Goal: Task Accomplishment & Management: Use online tool/utility

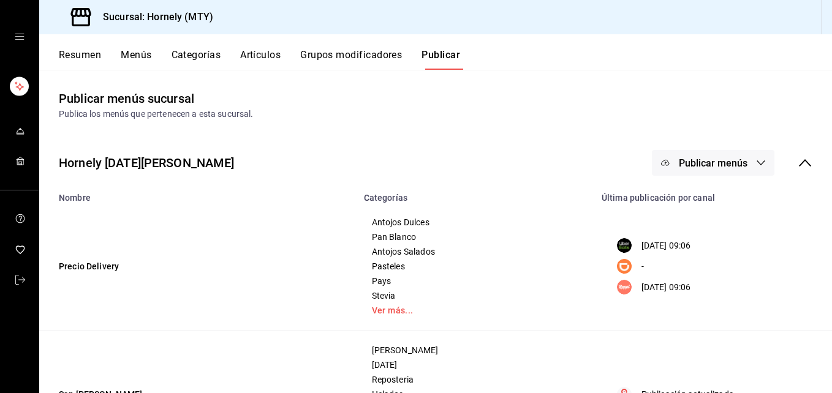
click at [80, 56] on button "Resumen" at bounding box center [80, 59] width 42 height 21
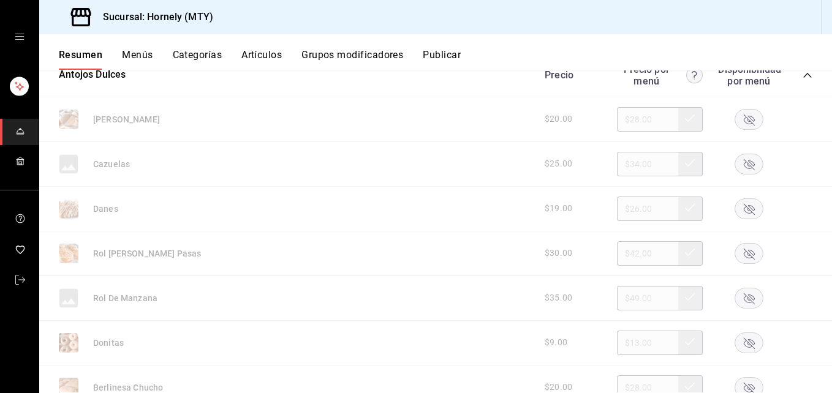
scroll to position [251, 0]
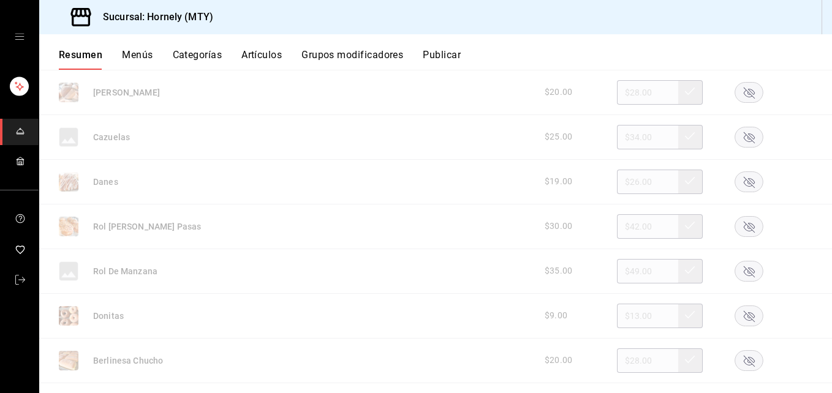
click at [740, 313] on rect "button" at bounding box center [749, 316] width 28 height 20
click at [737, 360] on rect "button" at bounding box center [749, 360] width 28 height 20
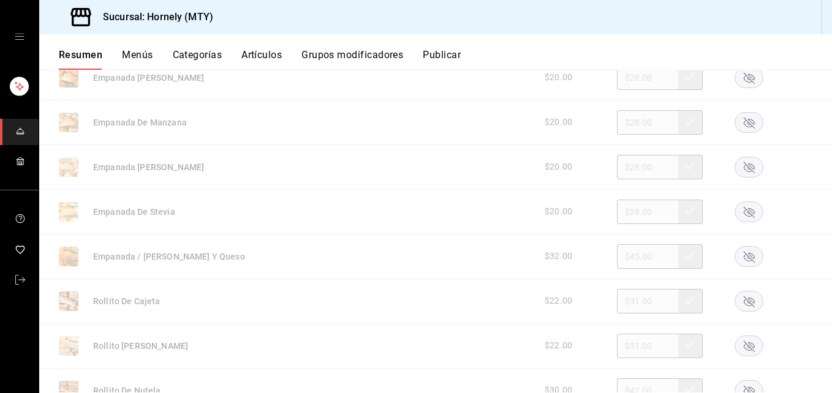
scroll to position [619, 0]
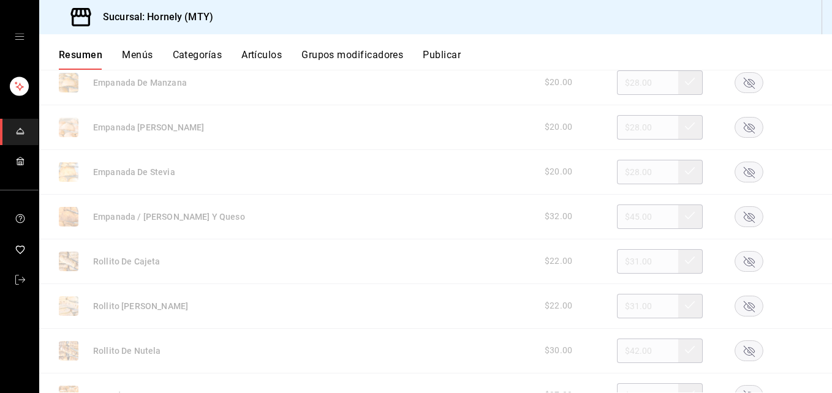
click at [735, 219] on rect "button" at bounding box center [749, 216] width 28 height 20
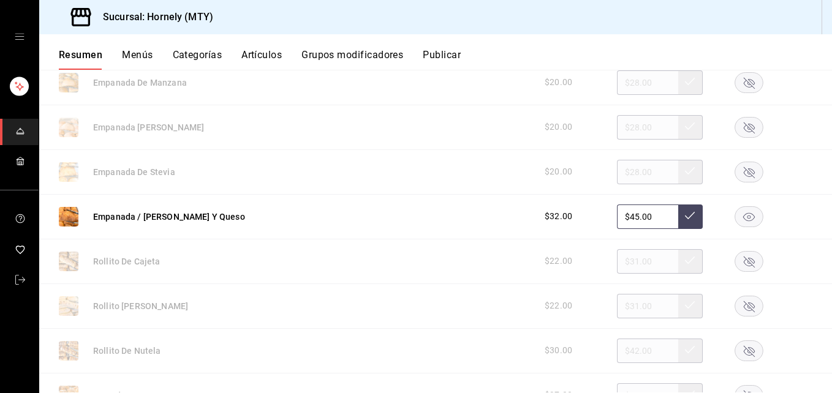
click at [735, 302] on rect "button" at bounding box center [749, 306] width 28 height 20
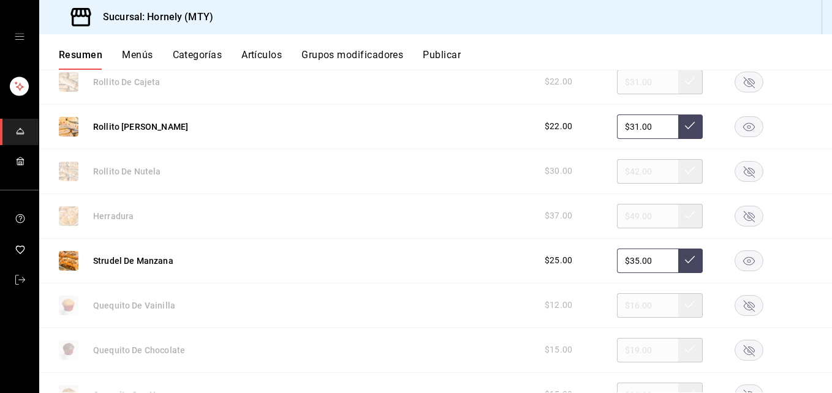
scroll to position [802, 0]
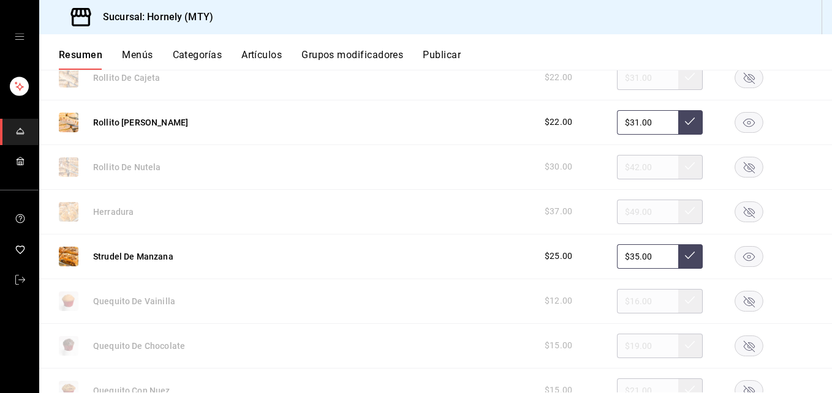
click at [738, 164] on rect "button" at bounding box center [749, 167] width 28 height 20
click at [742, 257] on rect "button" at bounding box center [749, 256] width 28 height 20
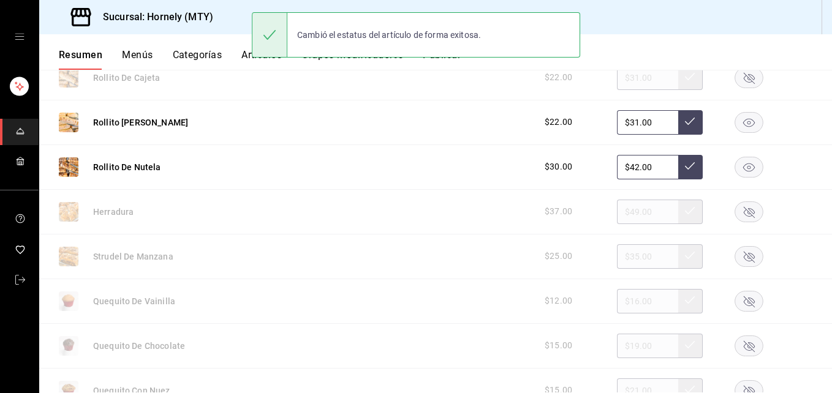
drag, startPoint x: 739, startPoint y: 341, endPoint x: 736, endPoint y: 320, distance: 20.4
click at [738, 341] on rect "button" at bounding box center [749, 346] width 28 height 20
click at [736, 299] on rect "button" at bounding box center [749, 301] width 28 height 20
click at [744, 170] on rect "button" at bounding box center [749, 167] width 28 height 20
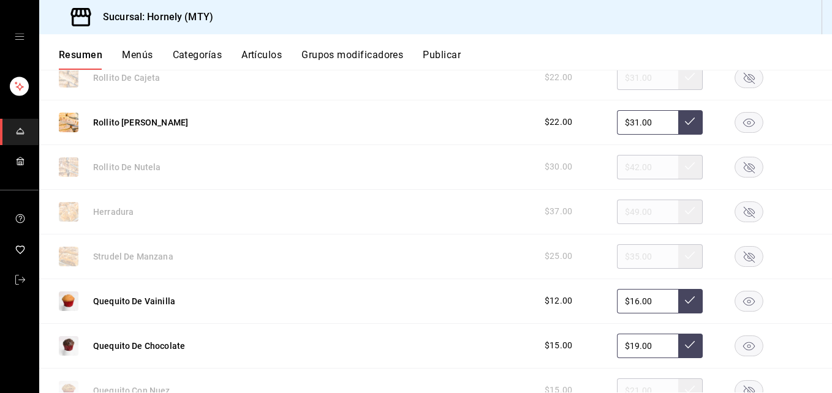
scroll to position [986, 0]
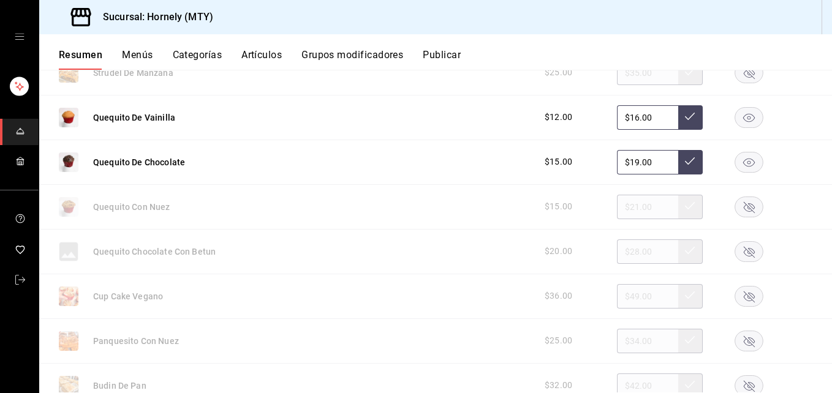
click at [735, 344] on rect "button" at bounding box center [749, 341] width 28 height 20
click at [744, 336] on rect "button" at bounding box center [749, 341] width 28 height 20
click at [744, 336] on div at bounding box center [748, 341] width 61 height 21
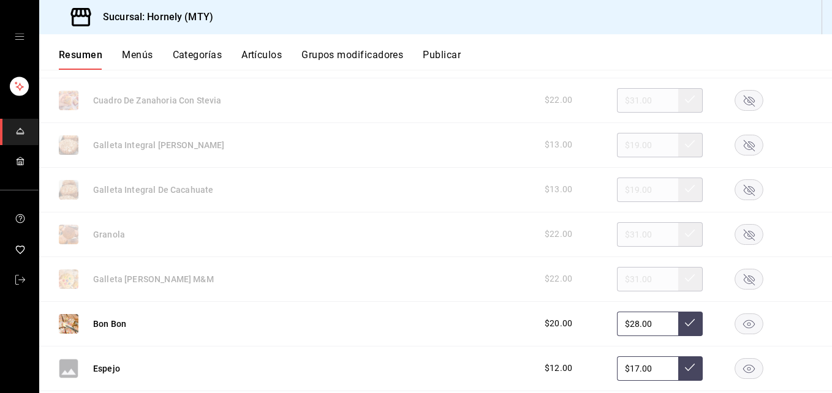
scroll to position [1538, 0]
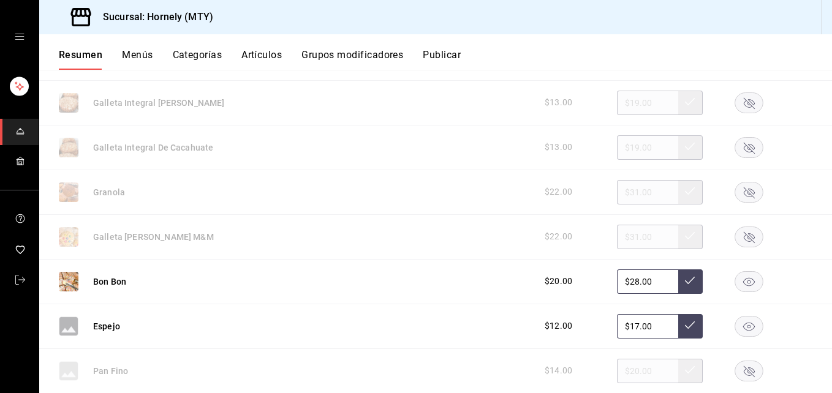
click at [742, 325] on rect "button" at bounding box center [749, 326] width 28 height 20
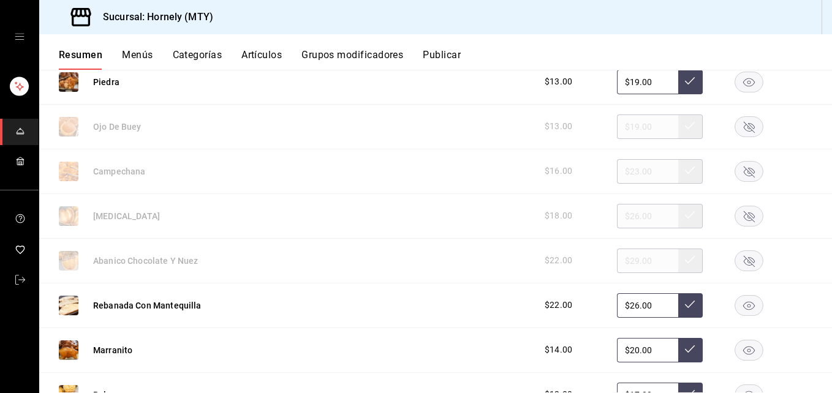
scroll to position [1905, 0]
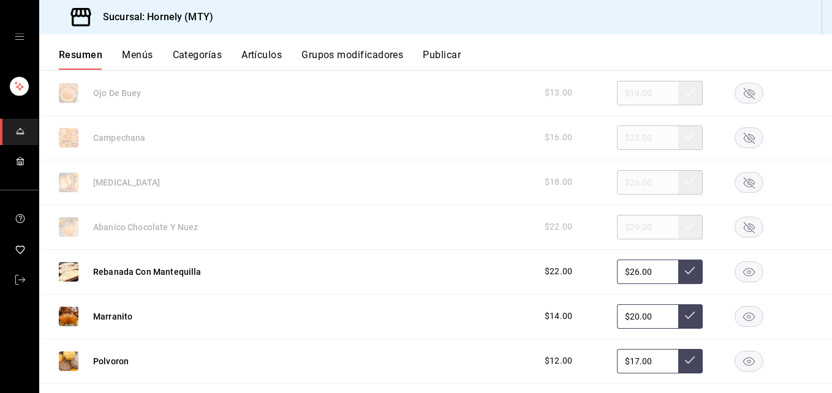
click at [738, 225] on rect "button" at bounding box center [749, 227] width 28 height 20
click at [744, 186] on icon "button" at bounding box center [749, 182] width 11 height 11
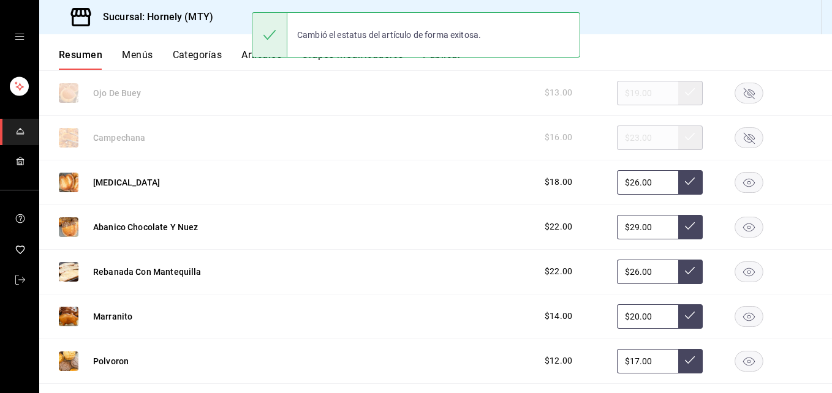
click at [735, 270] on rect "button" at bounding box center [749, 272] width 28 height 20
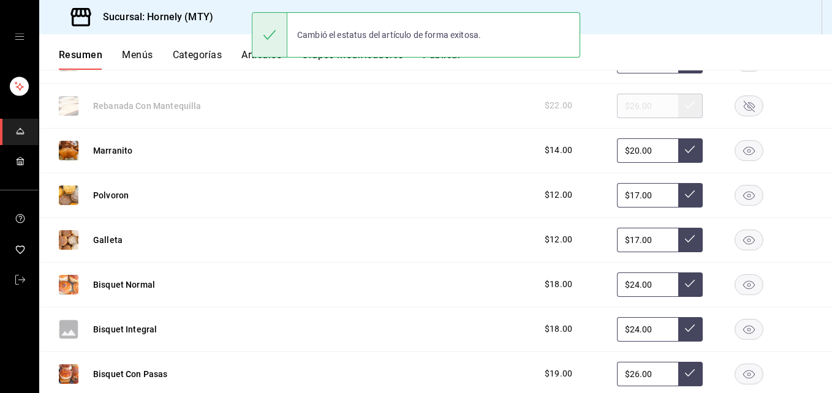
scroll to position [2089, 0]
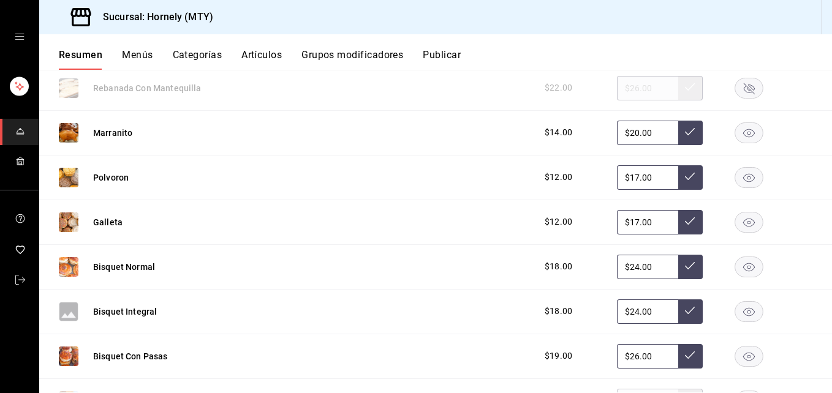
click at [740, 315] on rect "button" at bounding box center [749, 311] width 28 height 20
click at [736, 352] on rect "button" at bounding box center [749, 356] width 28 height 20
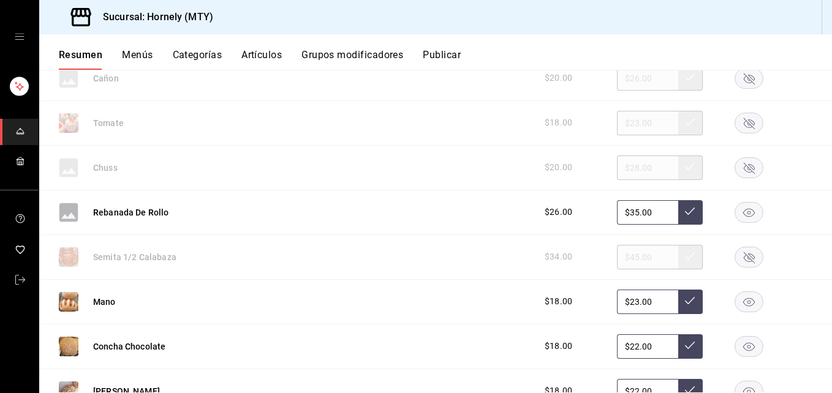
scroll to position [2640, 0]
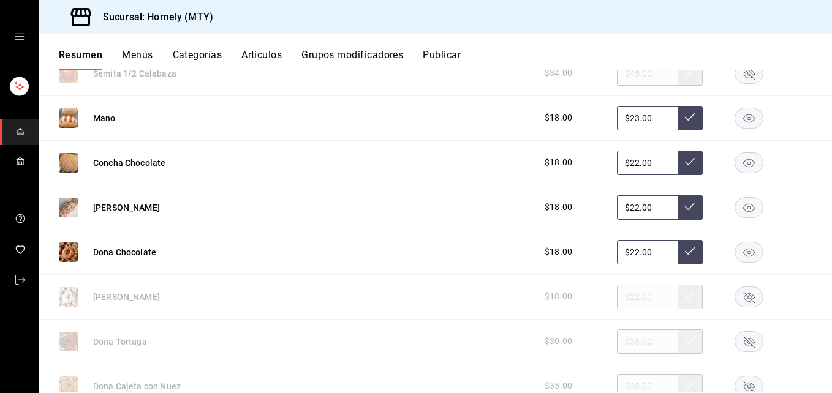
click at [741, 123] on rect "button" at bounding box center [749, 118] width 28 height 20
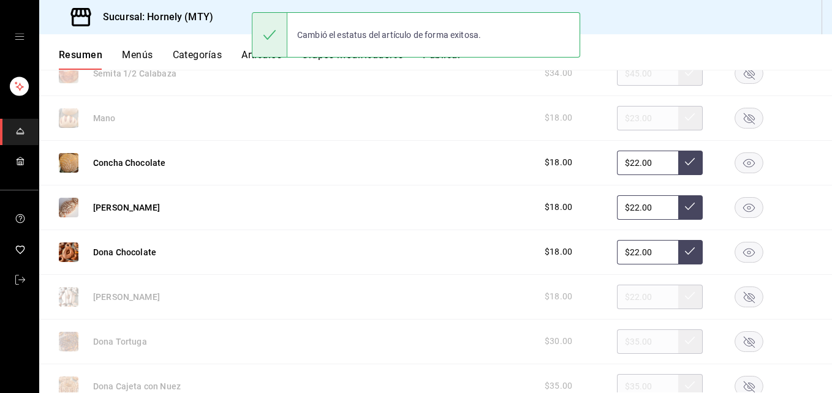
click at [737, 159] on rect "button" at bounding box center [749, 163] width 28 height 20
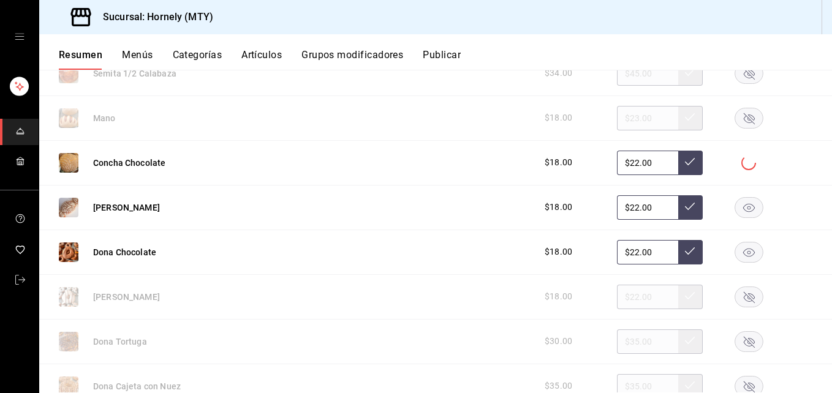
click at [737, 201] on rect "button" at bounding box center [749, 207] width 28 height 20
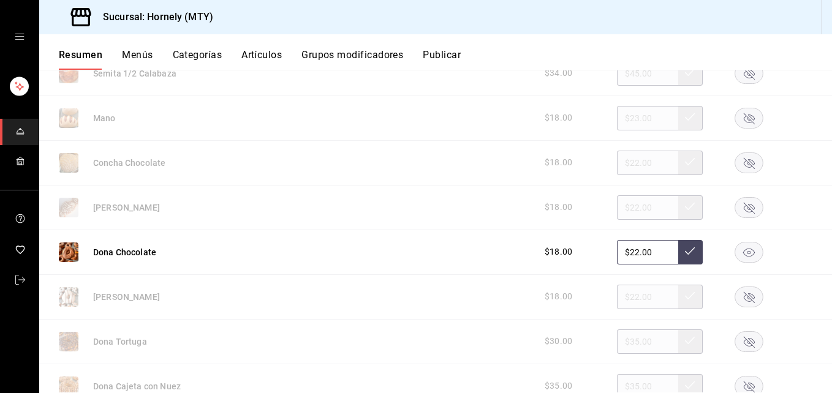
click at [739, 247] on rect "button" at bounding box center [749, 252] width 28 height 20
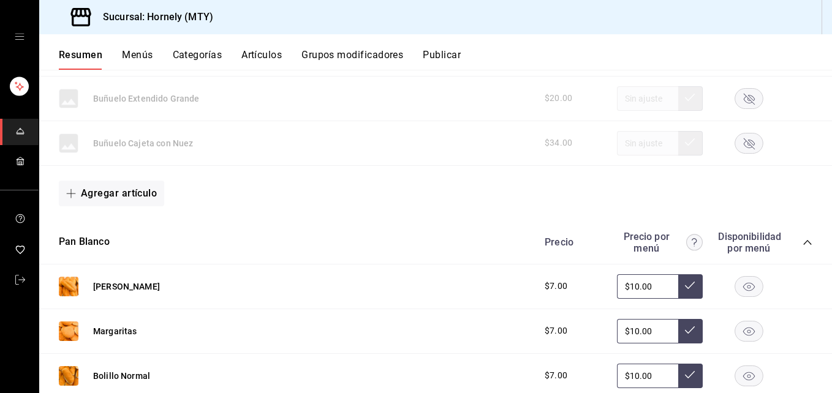
scroll to position [3559, 0]
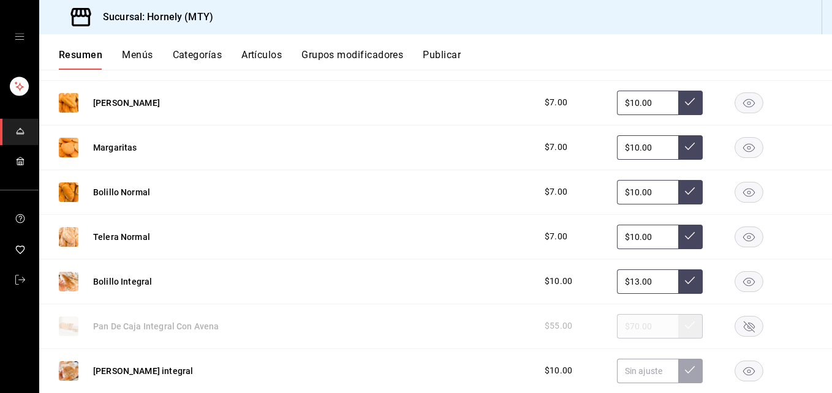
click at [735, 321] on rect "button" at bounding box center [749, 326] width 28 height 20
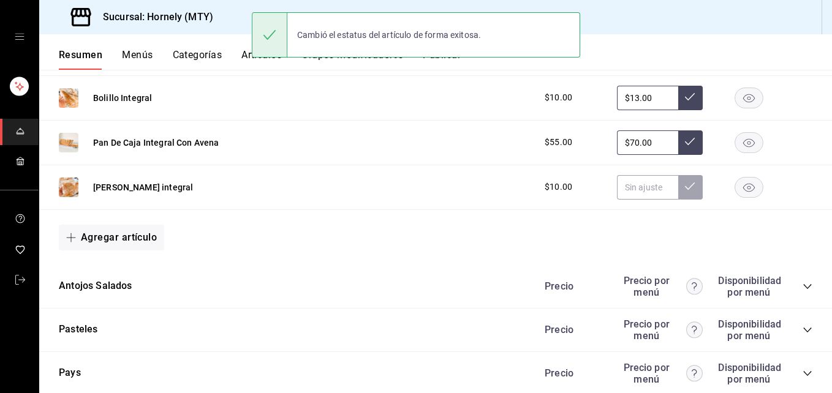
scroll to position [3926, 0]
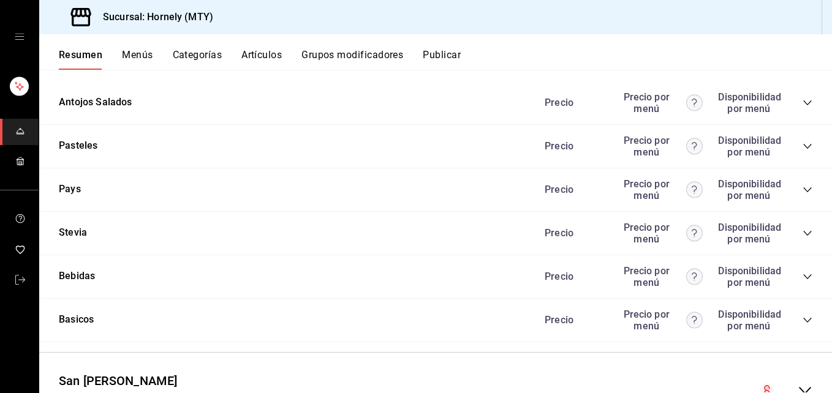
click at [802, 100] on icon "collapse-category-row" at bounding box center [807, 103] width 10 height 10
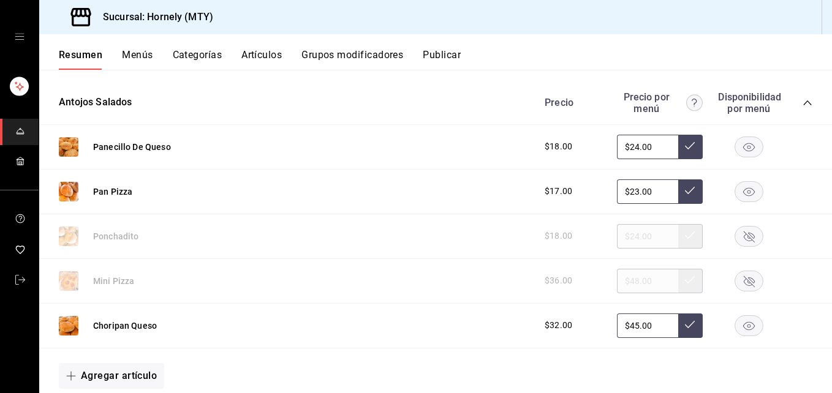
click at [744, 191] on rect "button" at bounding box center [749, 191] width 28 height 20
click at [739, 237] on rect "button" at bounding box center [749, 236] width 28 height 20
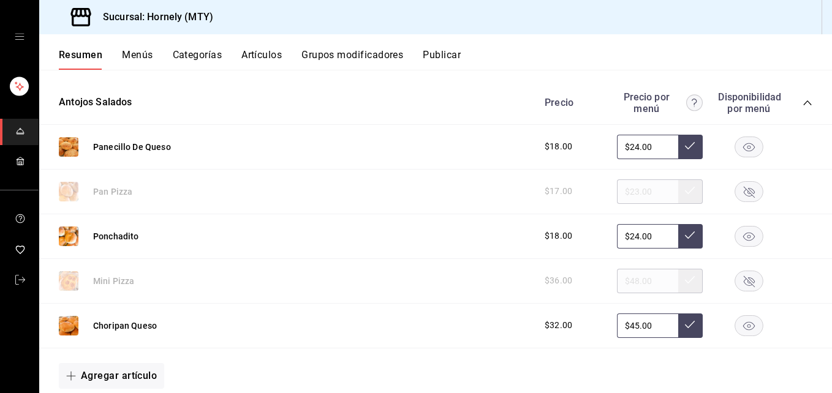
click at [451, 55] on button "Publicar" at bounding box center [442, 59] width 38 height 21
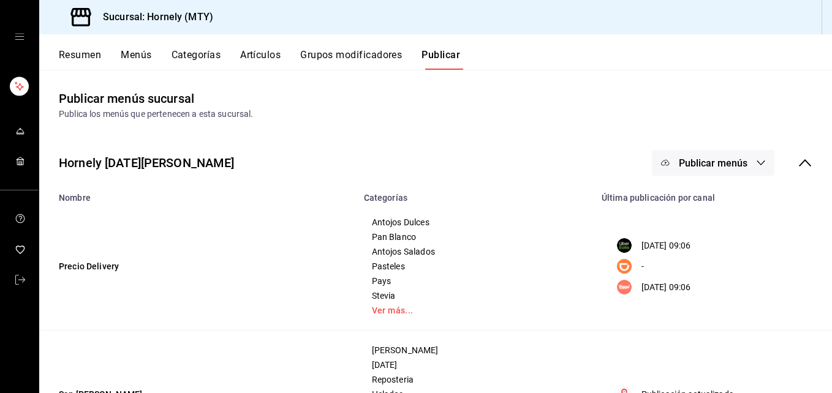
click at [696, 144] on div "Hornely [DATE][PERSON_NAME] Publicar menús" at bounding box center [435, 162] width 793 height 45
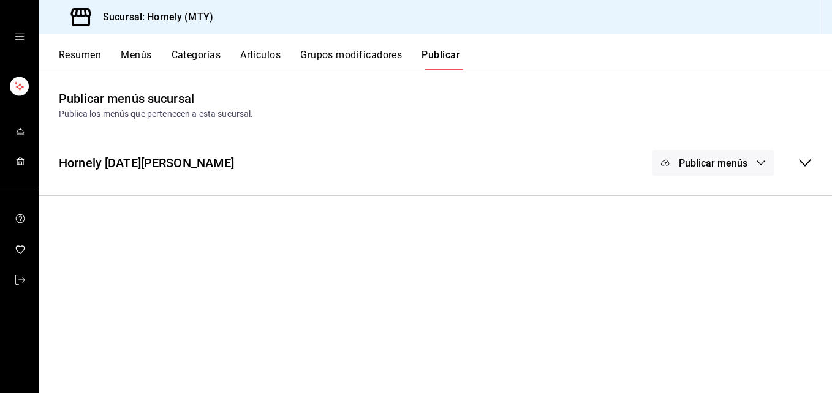
click at [814, 154] on div "Hornely [DATE][PERSON_NAME] Publicar menús" at bounding box center [435, 162] width 793 height 45
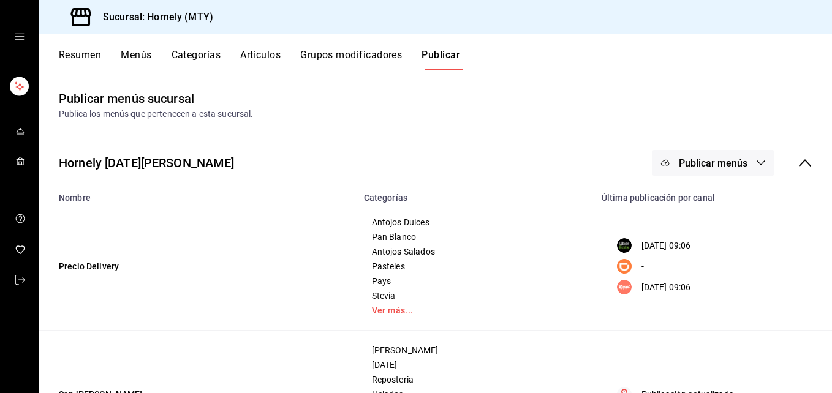
click at [756, 160] on icon "button" at bounding box center [761, 163] width 10 height 10
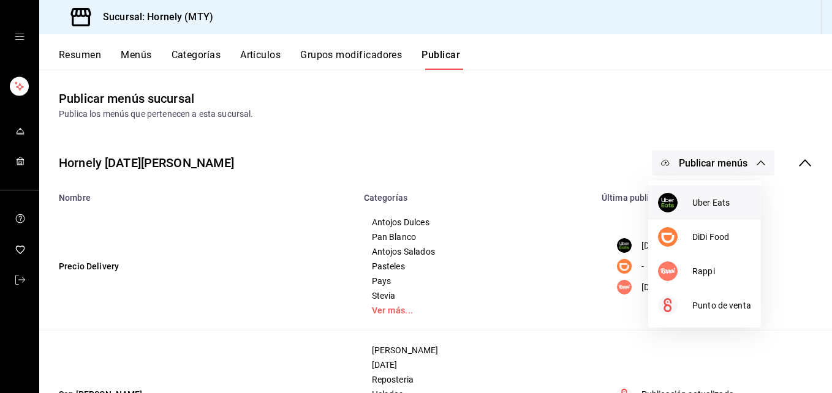
click at [717, 198] on span "Uber Eats" at bounding box center [721, 203] width 59 height 13
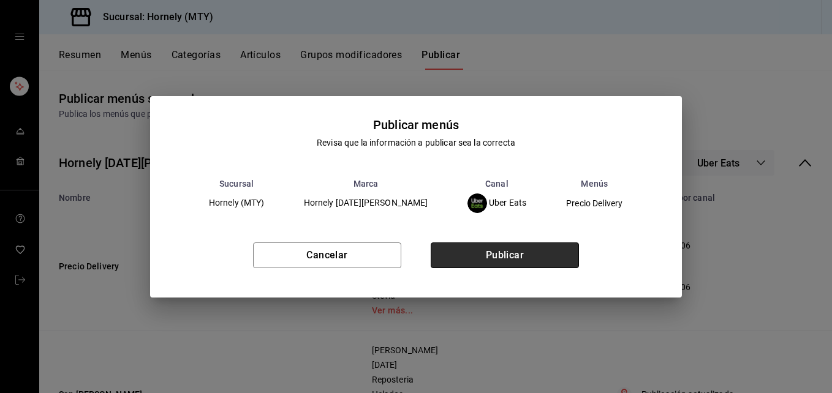
click at [532, 257] on button "Publicar" at bounding box center [505, 256] width 148 height 26
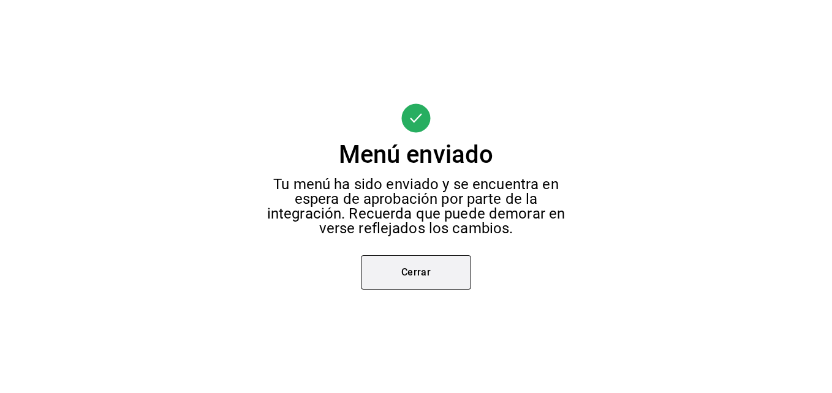
click at [400, 285] on button "Cerrar" at bounding box center [416, 272] width 110 height 34
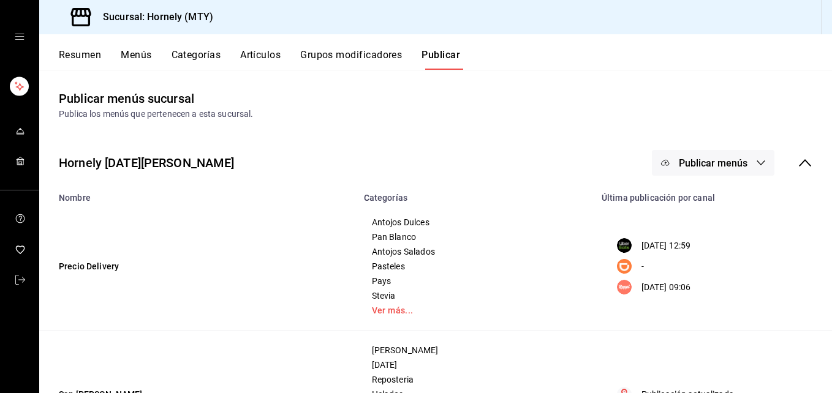
click at [668, 166] on button "Publicar menús" at bounding box center [713, 163] width 123 height 26
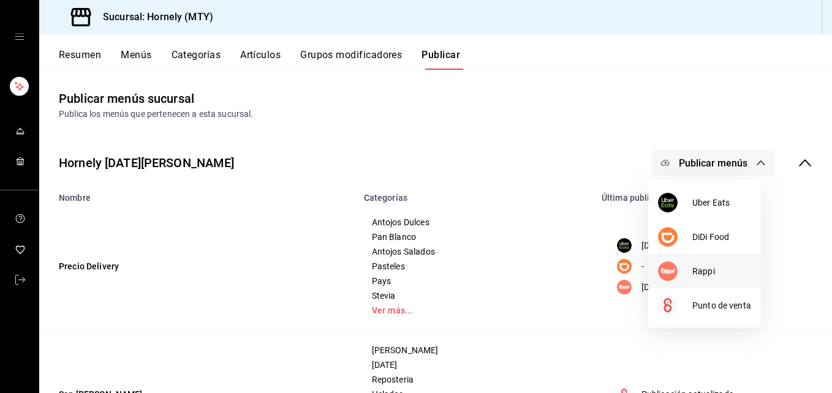
click at [687, 282] on li "Rappi" at bounding box center [704, 271] width 113 height 34
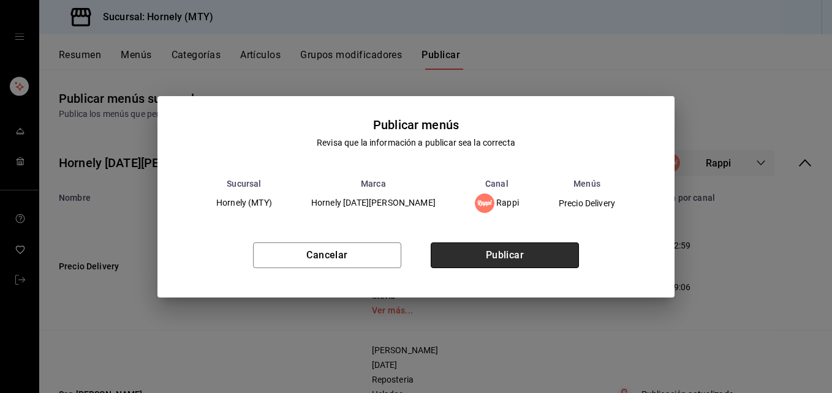
click at [513, 262] on button "Publicar" at bounding box center [505, 256] width 148 height 26
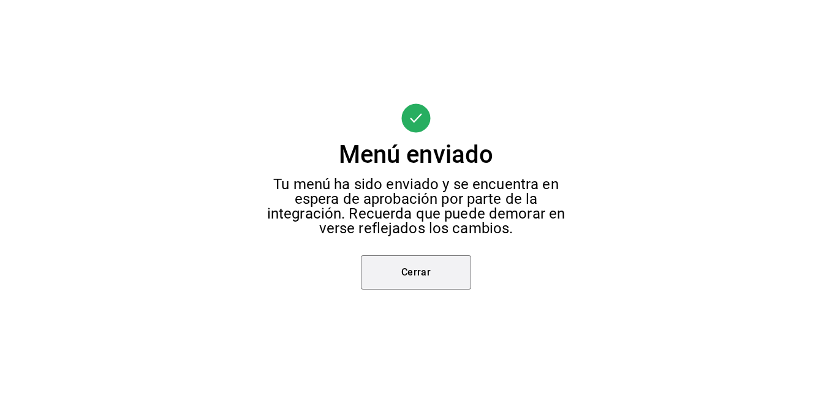
click at [409, 270] on button "Cerrar" at bounding box center [416, 272] width 110 height 34
